Goal: Information Seeking & Learning: Learn about a topic

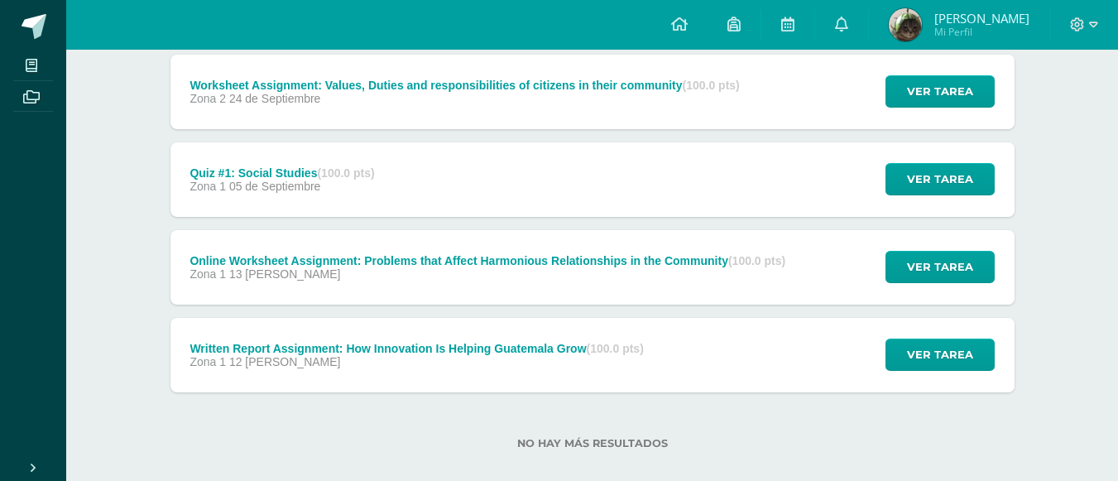
scroll to position [247, 0]
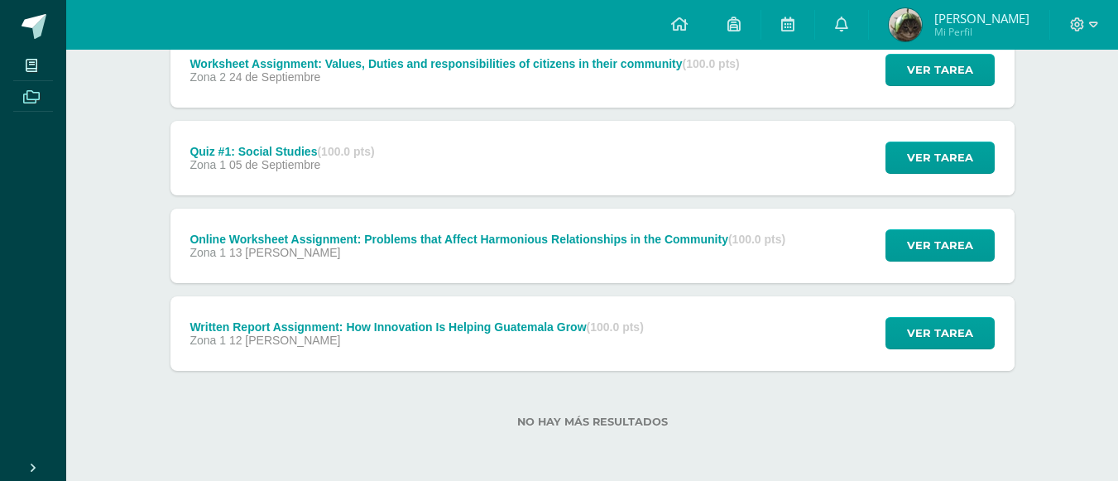
click at [26, 98] on icon at bounding box center [31, 96] width 17 height 13
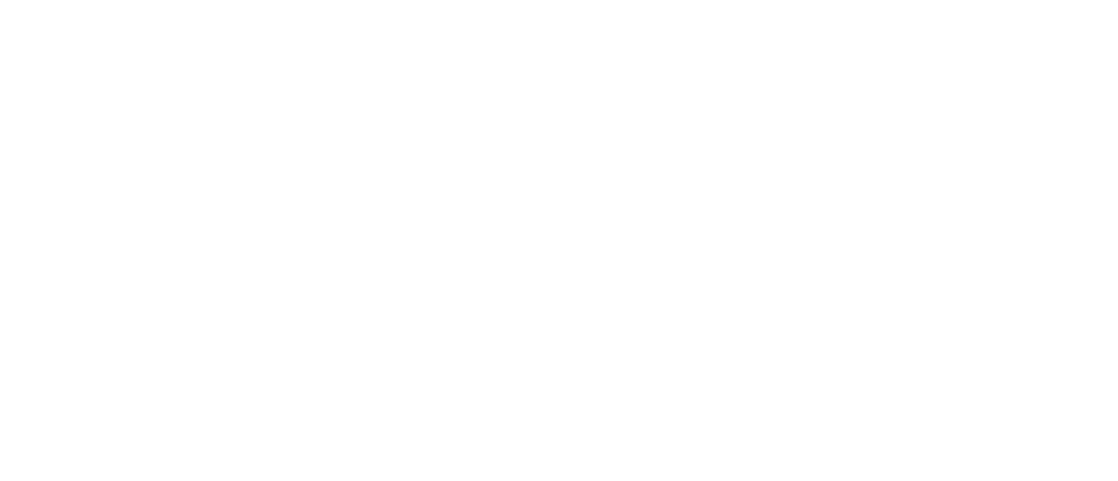
click at [0, 0] on html at bounding box center [0, 0] width 0 height 0
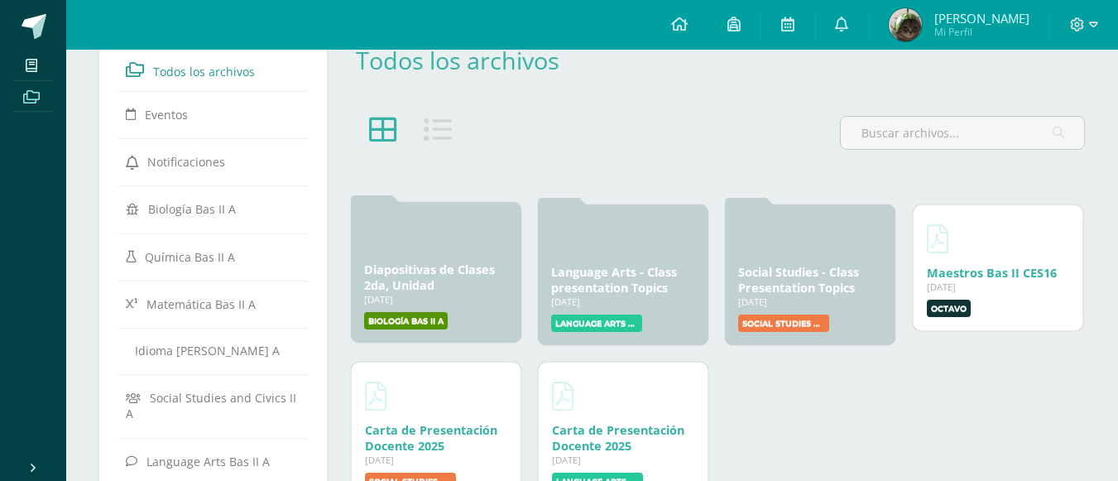
scroll to position [44, 0]
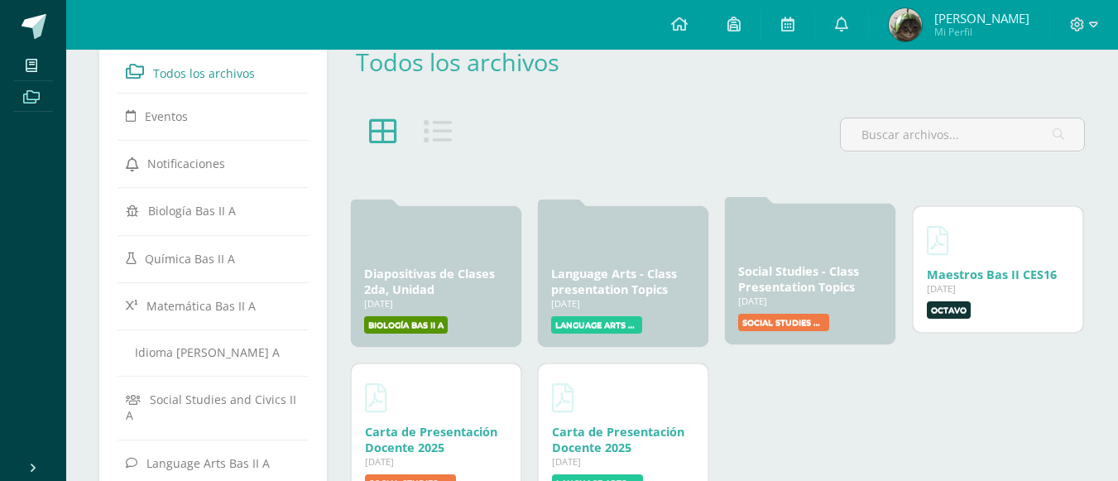
click at [850, 293] on link "Social Studies - Class Presentation Topics" at bounding box center [798, 278] width 121 height 31
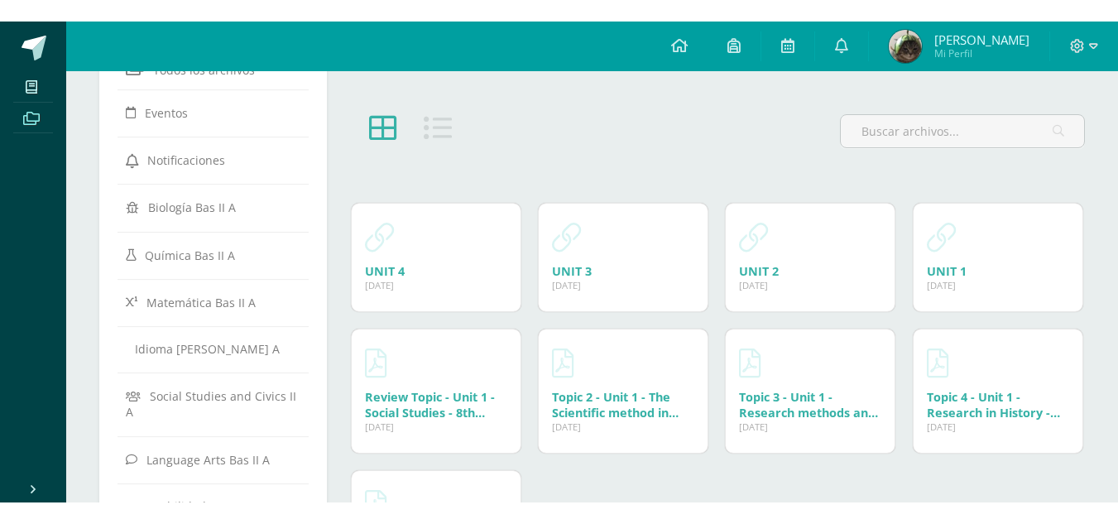
scroll to position [69, 0]
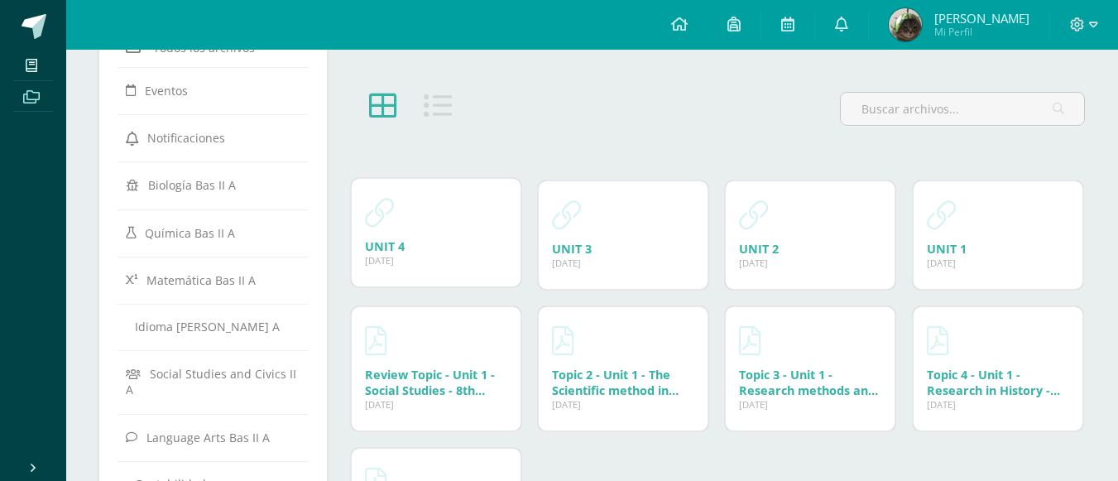
click at [371, 259] on div "21 Mar, 2025" at bounding box center [436, 260] width 142 height 12
click at [379, 251] on link "UNIT 4" at bounding box center [385, 246] width 40 height 16
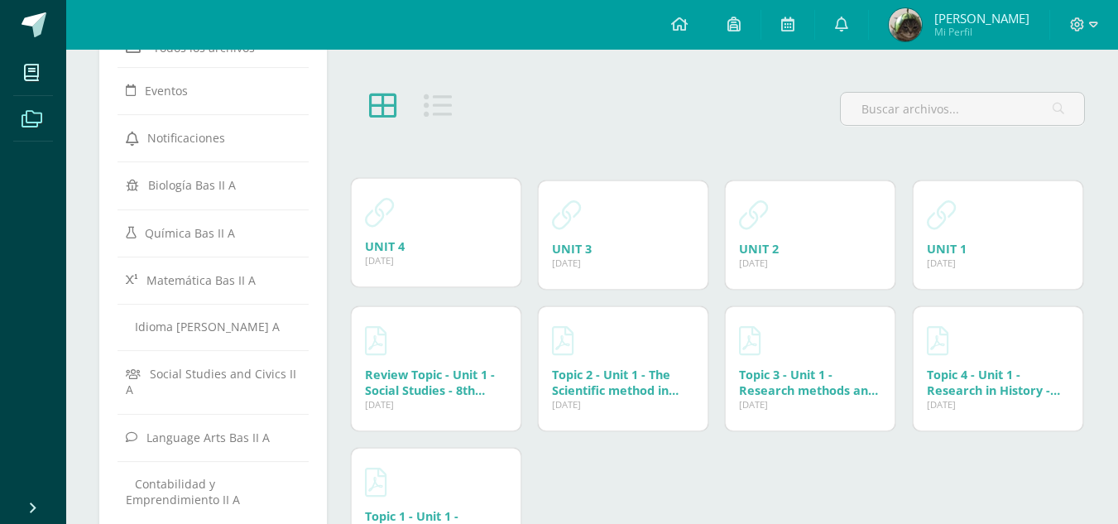
click at [412, 188] on div "UNIT 4 21 Mar, 2025 21 Mar, 2025 Creado por: Sergio Ventura" at bounding box center [436, 233] width 169 height 108
click at [486, 246] on div "UNIT 4 21 Mar, 2025" at bounding box center [436, 246] width 142 height 16
click at [414, 244] on div "UNIT 4 21 Mar, 2025" at bounding box center [436, 246] width 142 height 16
click at [391, 244] on link "UNIT 4" at bounding box center [385, 246] width 40 height 16
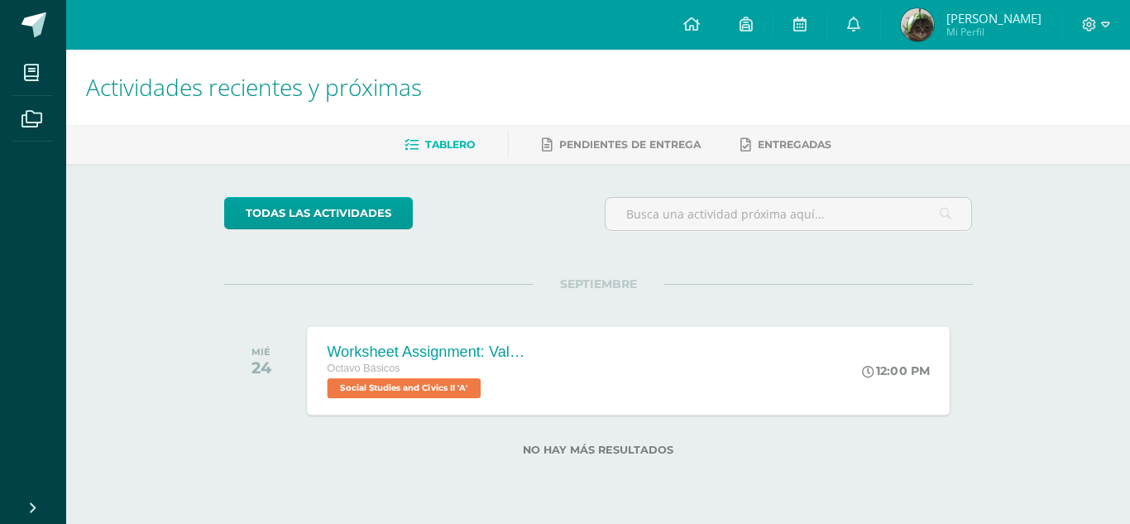
click at [576, 355] on div "Worksheet Assignment: Values, Duties and responsibilities of citizens in their …" at bounding box center [628, 370] width 643 height 89
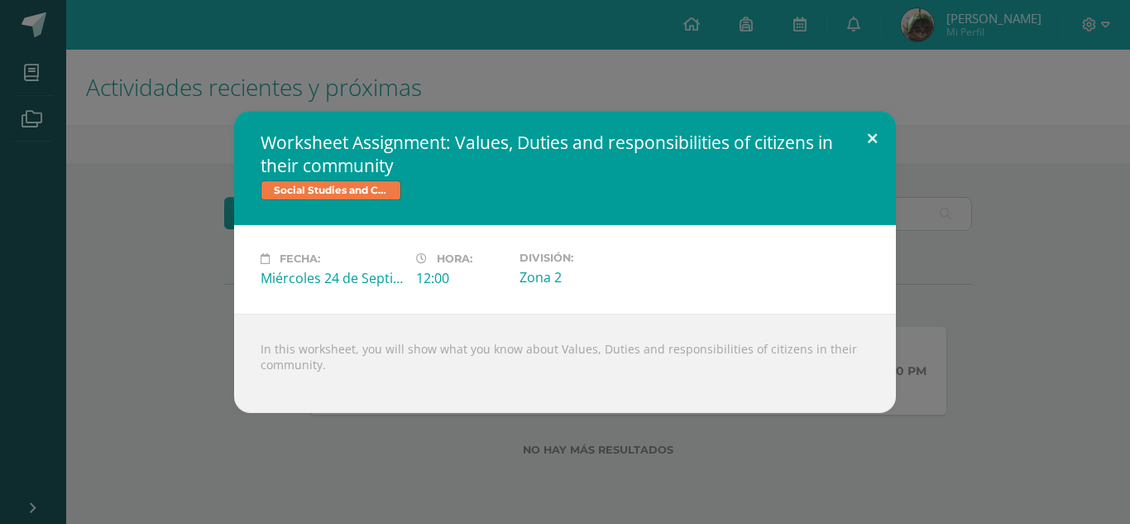
click at [879, 137] on button at bounding box center [872, 139] width 47 height 56
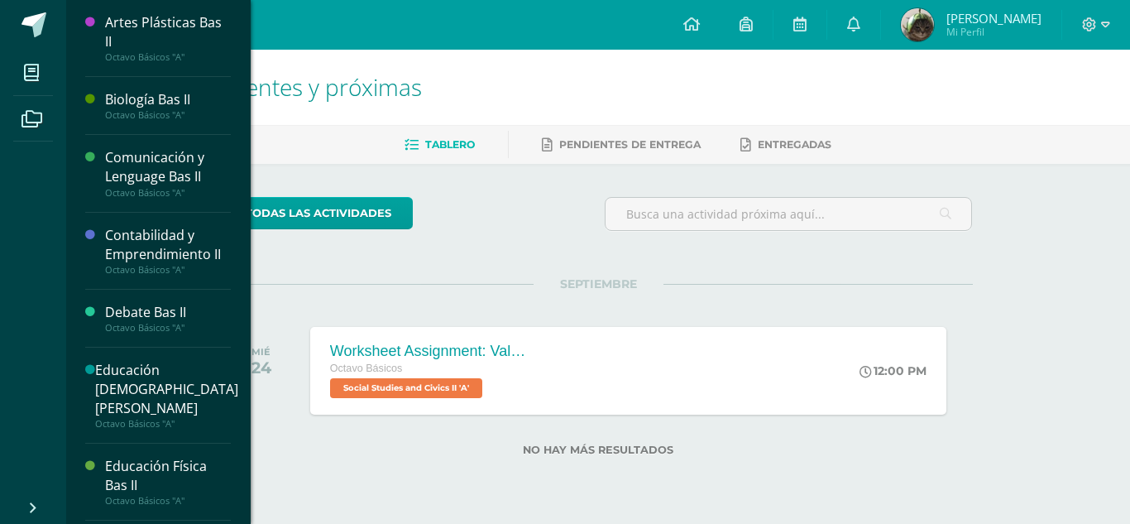
scroll to position [422, 0]
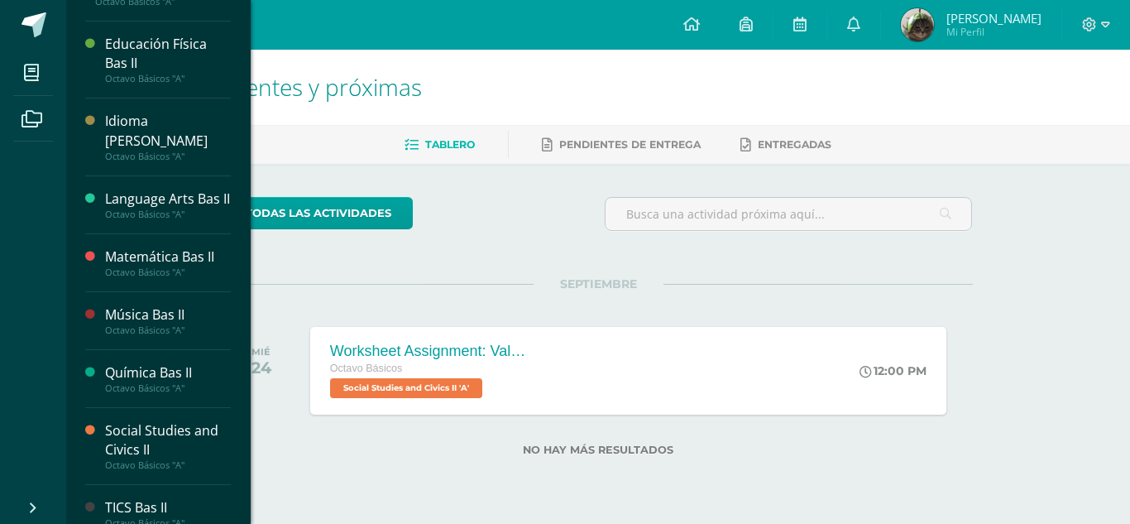
click at [128, 428] on div "Social Studies and Civics II" at bounding box center [168, 440] width 126 height 38
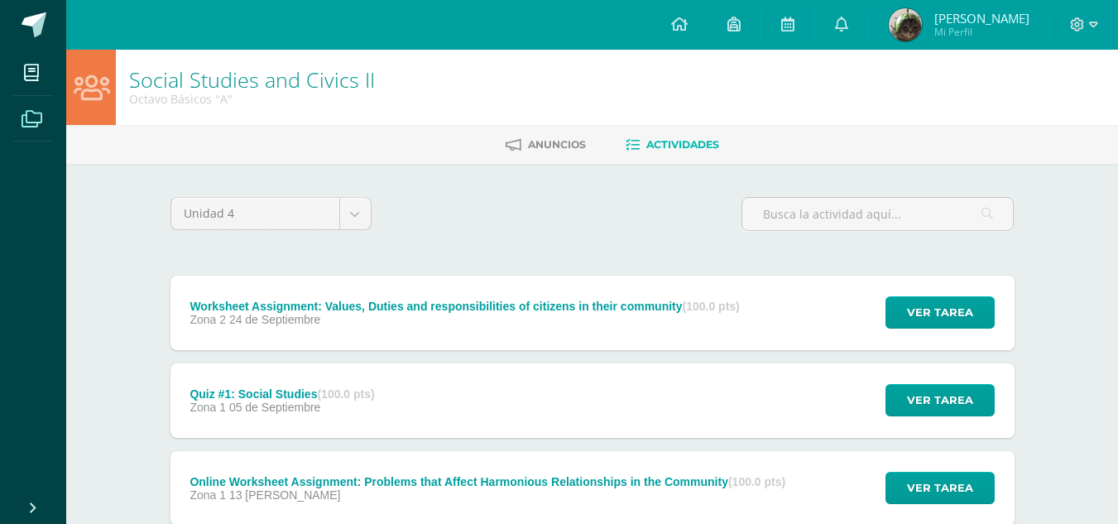
click at [41, 117] on icon at bounding box center [32, 119] width 21 height 17
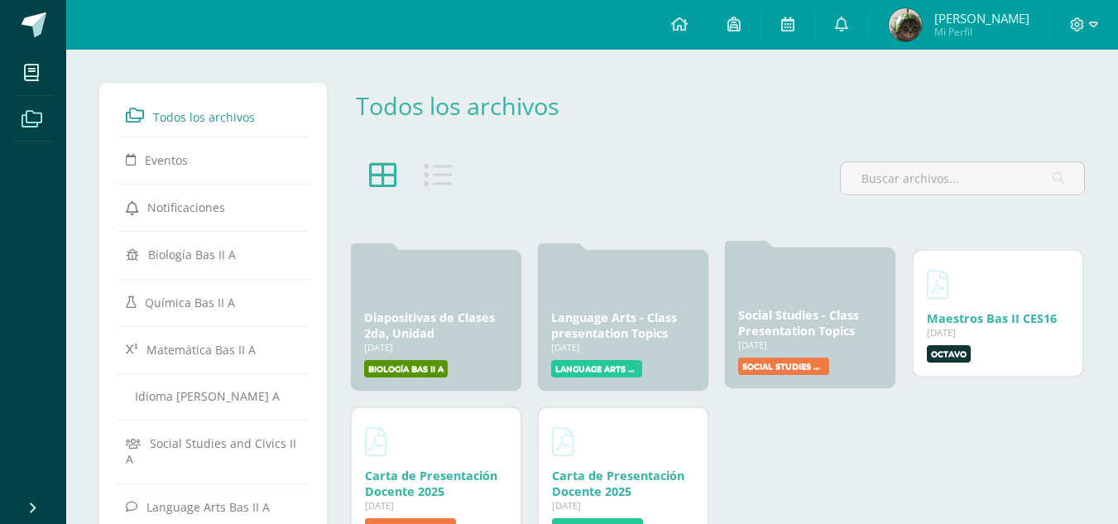
click at [772, 305] on div "Social Studies - Class Presentation Topics [DATE] [DATE] Creado por: [PERSON_NA…" at bounding box center [810, 317] width 170 height 141
click at [804, 343] on div "[DATE]" at bounding box center [810, 344] width 144 height 12
click at [796, 357] on label "Social Studies and Civics II A" at bounding box center [783, 365] width 91 height 17
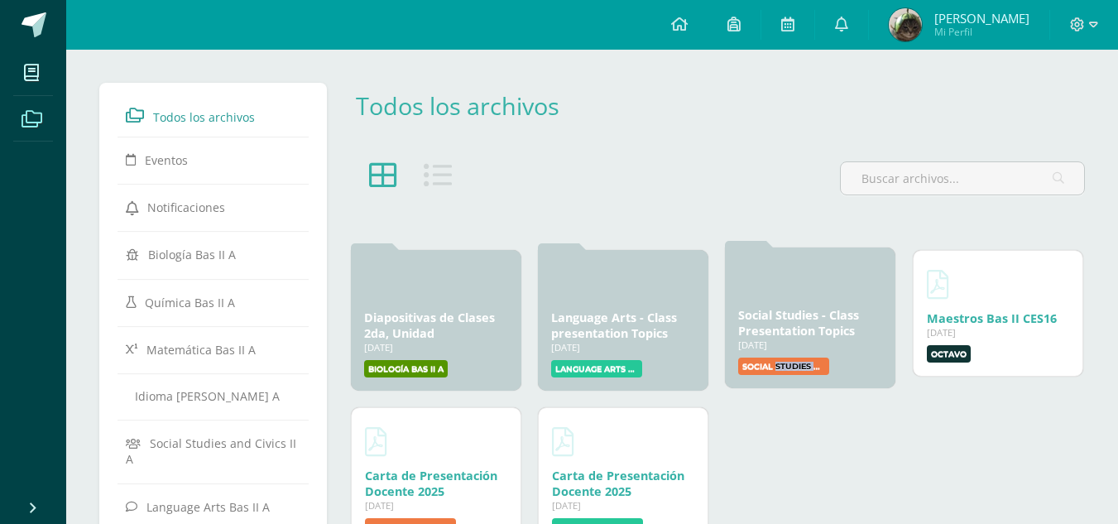
click at [796, 357] on label "Social Studies and Civics II A" at bounding box center [783, 365] width 91 height 17
click at [742, 364] on label "Social Studies and Civics II A" at bounding box center [783, 365] width 91 height 17
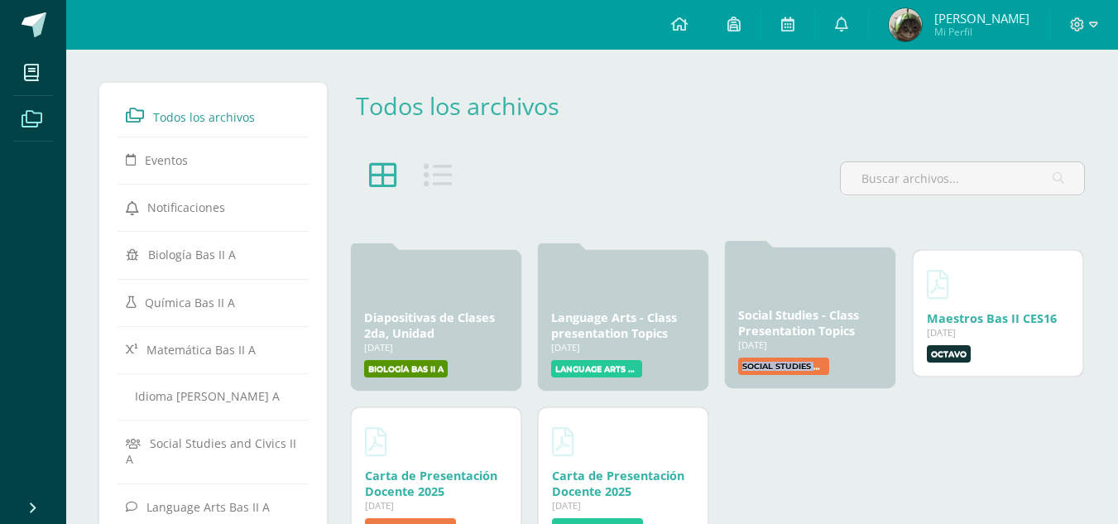
click at [742, 364] on label "Social Studies and Civics II A" at bounding box center [783, 365] width 91 height 17
drag, startPoint x: 742, startPoint y: 364, endPoint x: 827, endPoint y: 291, distance: 112.1
click at [827, 291] on div "Social Studies - Class Presentation Topics [DATE] [DATE] Creado por: [PERSON_NA…" at bounding box center [810, 317] width 170 height 141
click at [827, 291] on div at bounding box center [810, 281] width 144 height 40
drag, startPoint x: 827, startPoint y: 291, endPoint x: 788, endPoint y: 374, distance: 91.4
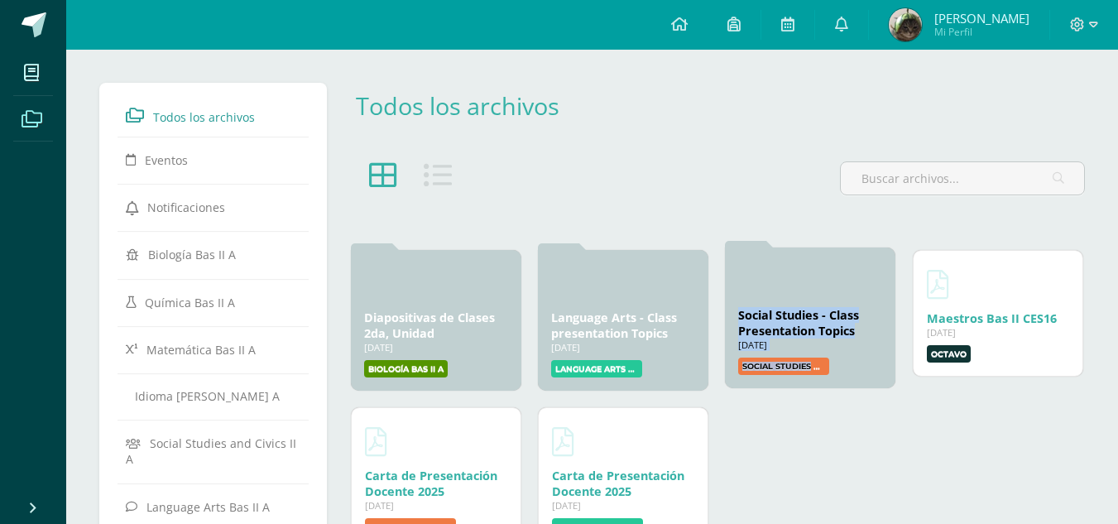
click at [788, 374] on div "Social Studies - Class Presentation Topics [DATE] [DATE] Creado por: [PERSON_NA…" at bounding box center [810, 317] width 170 height 141
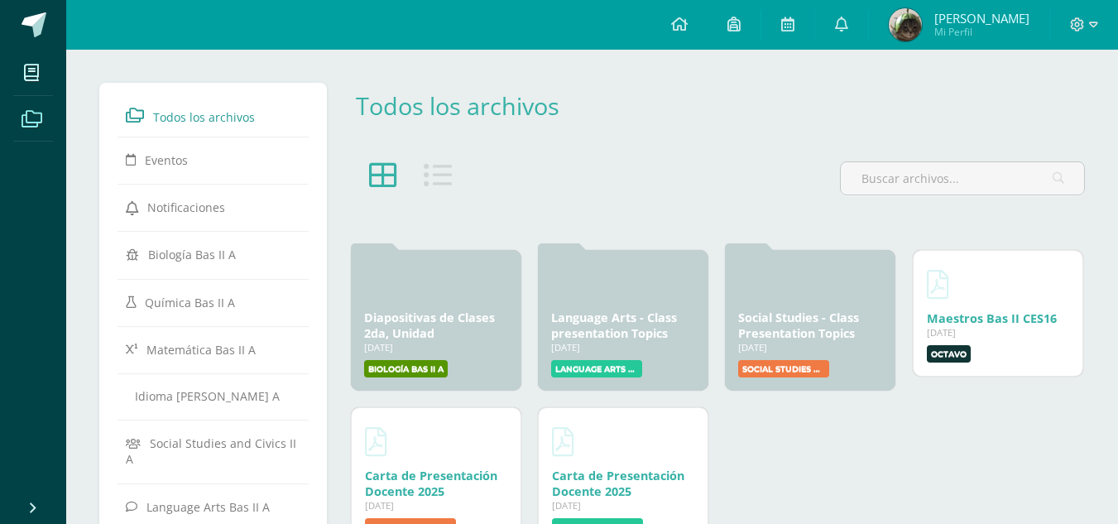
click at [850, 141] on div "Todos los archivos" at bounding box center [717, 119] width 749 height 72
click at [774, 343] on div "[DATE]" at bounding box center [810, 344] width 144 height 12
click at [805, 332] on link "Social Studies - Class Presentation Topics" at bounding box center [798, 322] width 121 height 31
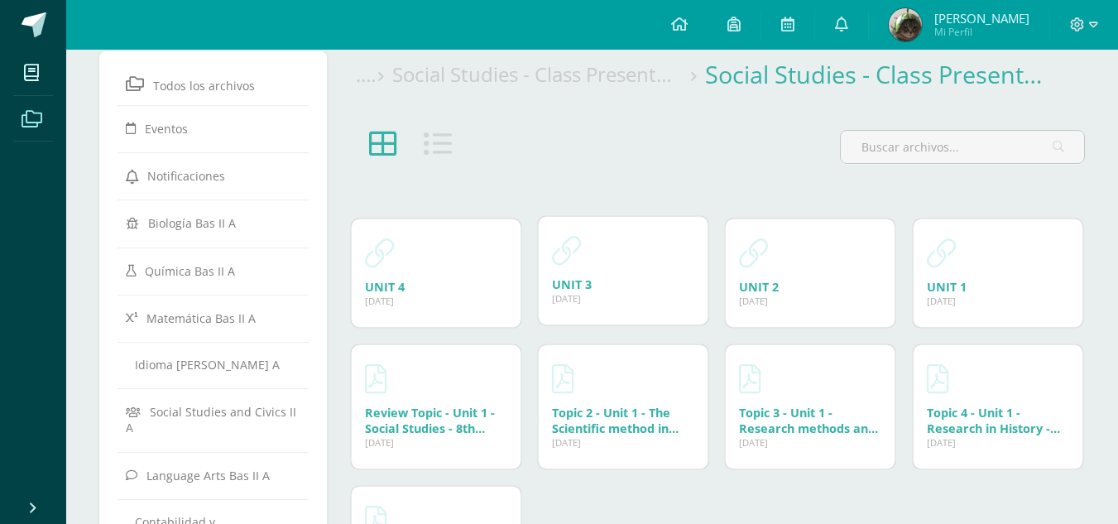
scroll to position [24, 0]
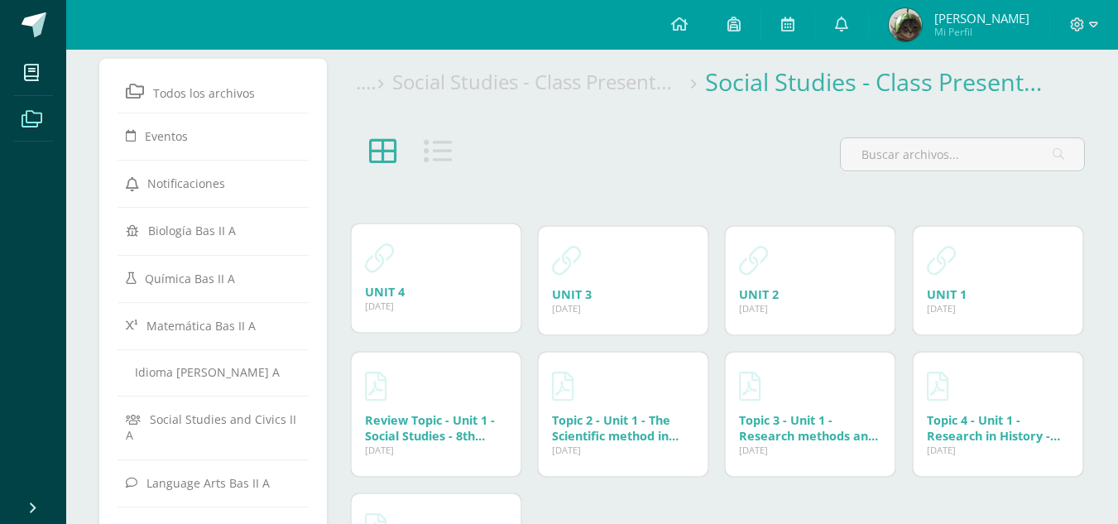
click at [397, 300] on div "21 Mar, 2025" at bounding box center [436, 305] width 142 height 12
click at [397, 288] on link "UNIT 4" at bounding box center [385, 292] width 40 height 16
